Goal: Use online tool/utility: Utilize a website feature to perform a specific function

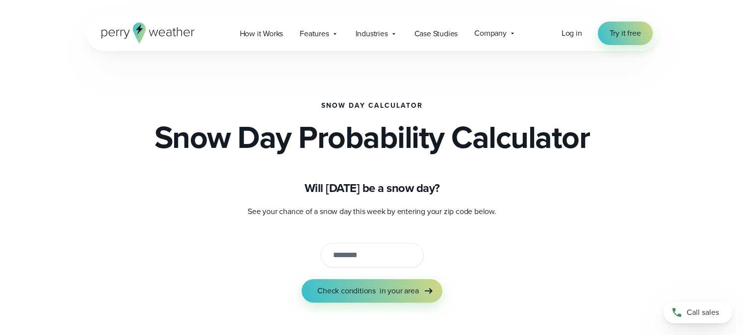
click at [331, 260] on input "string" at bounding box center [372, 255] width 103 height 25
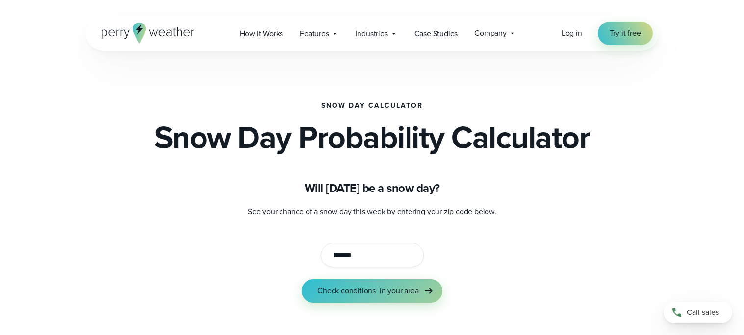
click at [370, 289] on span "Check conditions" at bounding box center [346, 291] width 58 height 12
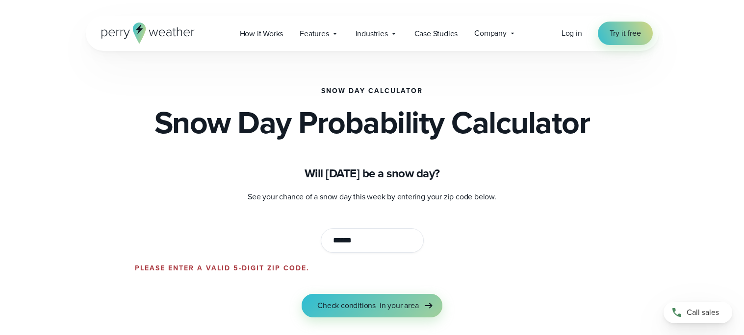
click at [354, 302] on span "Check conditions" at bounding box center [346, 306] width 58 height 12
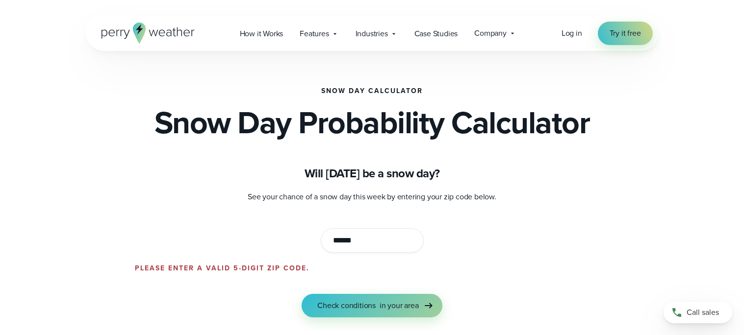
click at [354, 302] on span "Check conditions" at bounding box center [346, 306] width 58 height 12
click at [358, 244] on input "string" at bounding box center [372, 241] width 103 height 25
type input "******"
click at [356, 307] on span "Check conditions" at bounding box center [346, 306] width 58 height 12
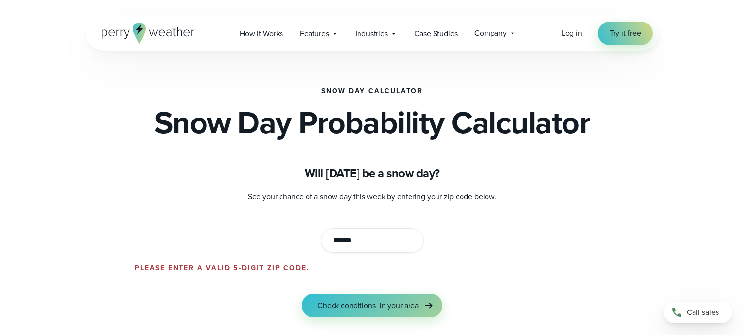
click at [380, 304] on span "in your area" at bounding box center [399, 306] width 39 height 12
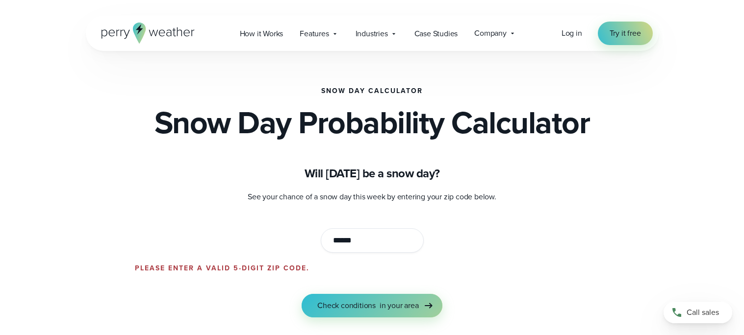
click at [380, 304] on span "in your area" at bounding box center [399, 306] width 39 height 12
drag, startPoint x: 355, startPoint y: 236, endPoint x: 272, endPoint y: 226, distance: 83.0
click at [272, 226] on form "See your chance of a snow day this week by entering your zip code below. Please…" at bounding box center [372, 254] width 475 height 127
type input "******"
click at [371, 318] on div "Snow Day Calculator Snow Day Probability Calculator Will [DATE] be a snow day? …" at bounding box center [372, 202] width 573 height 303
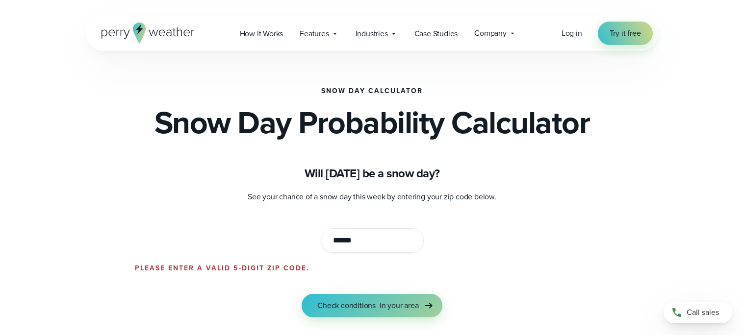
click at [366, 311] on span "Check conditions" at bounding box center [346, 306] width 58 height 12
click at [366, 312] on button "Check conditions in your area" at bounding box center [372, 306] width 140 height 24
